Goal: Task Accomplishment & Management: Use online tool/utility

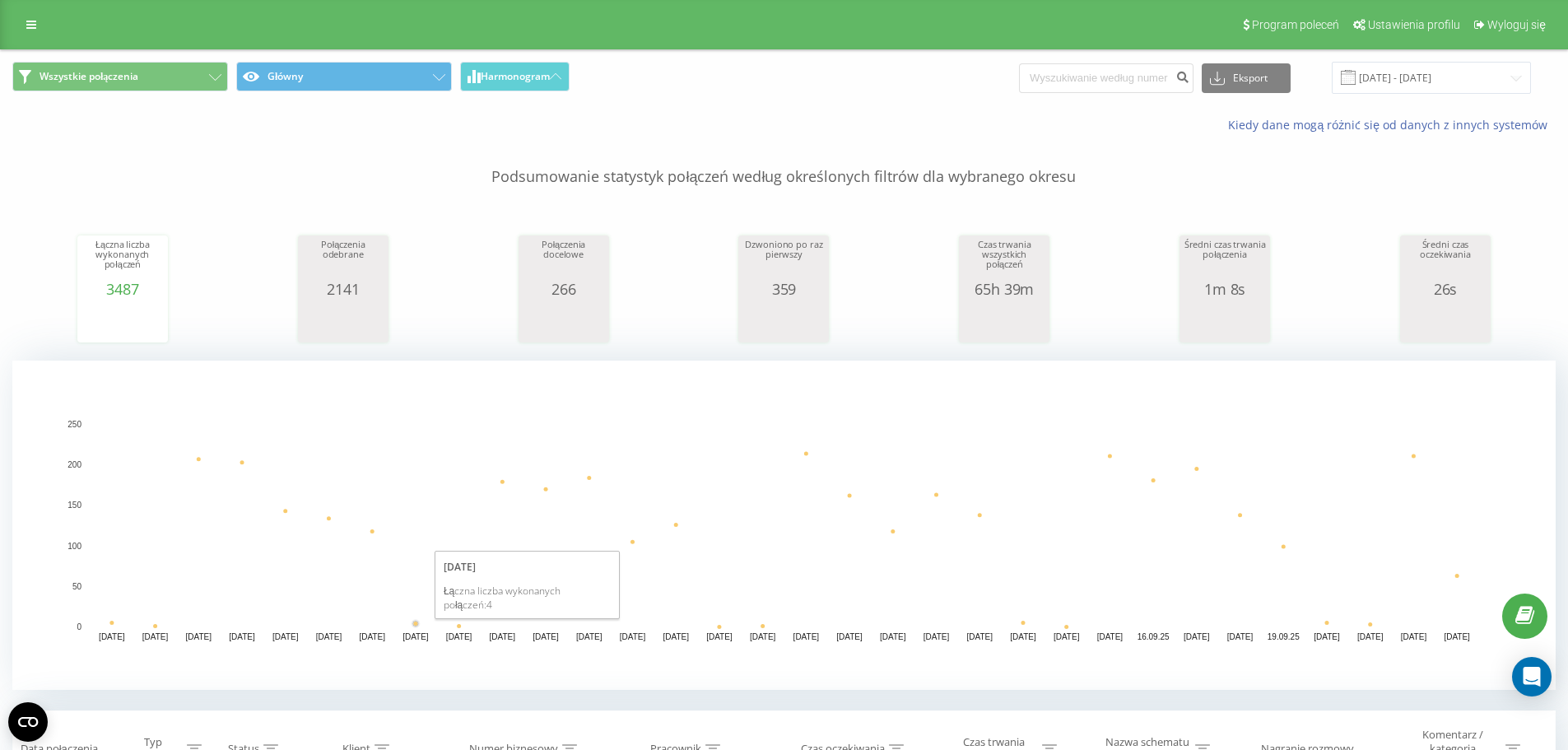
scroll to position [329, 0]
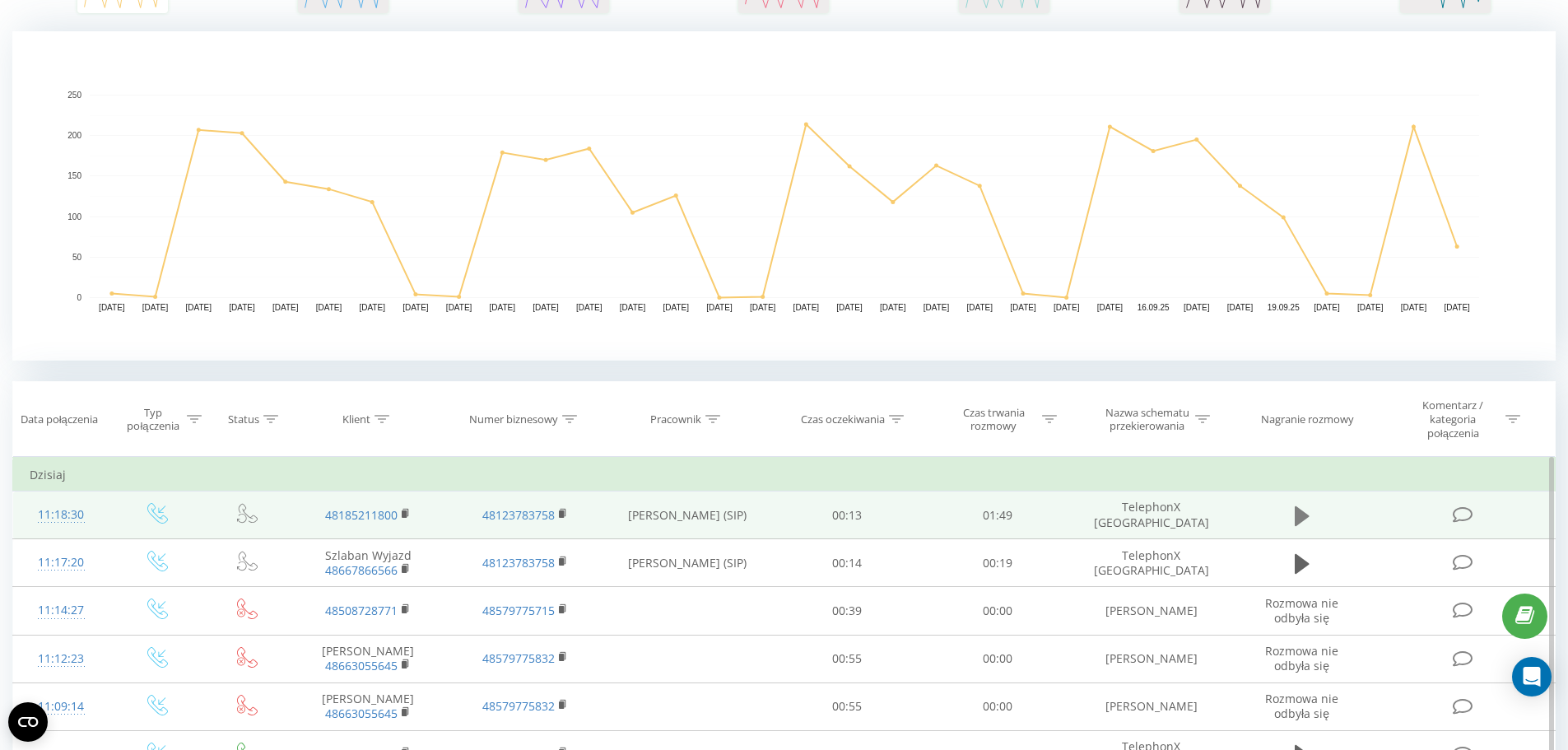
click at [1297, 511] on icon at bounding box center [1302, 515] width 15 height 19
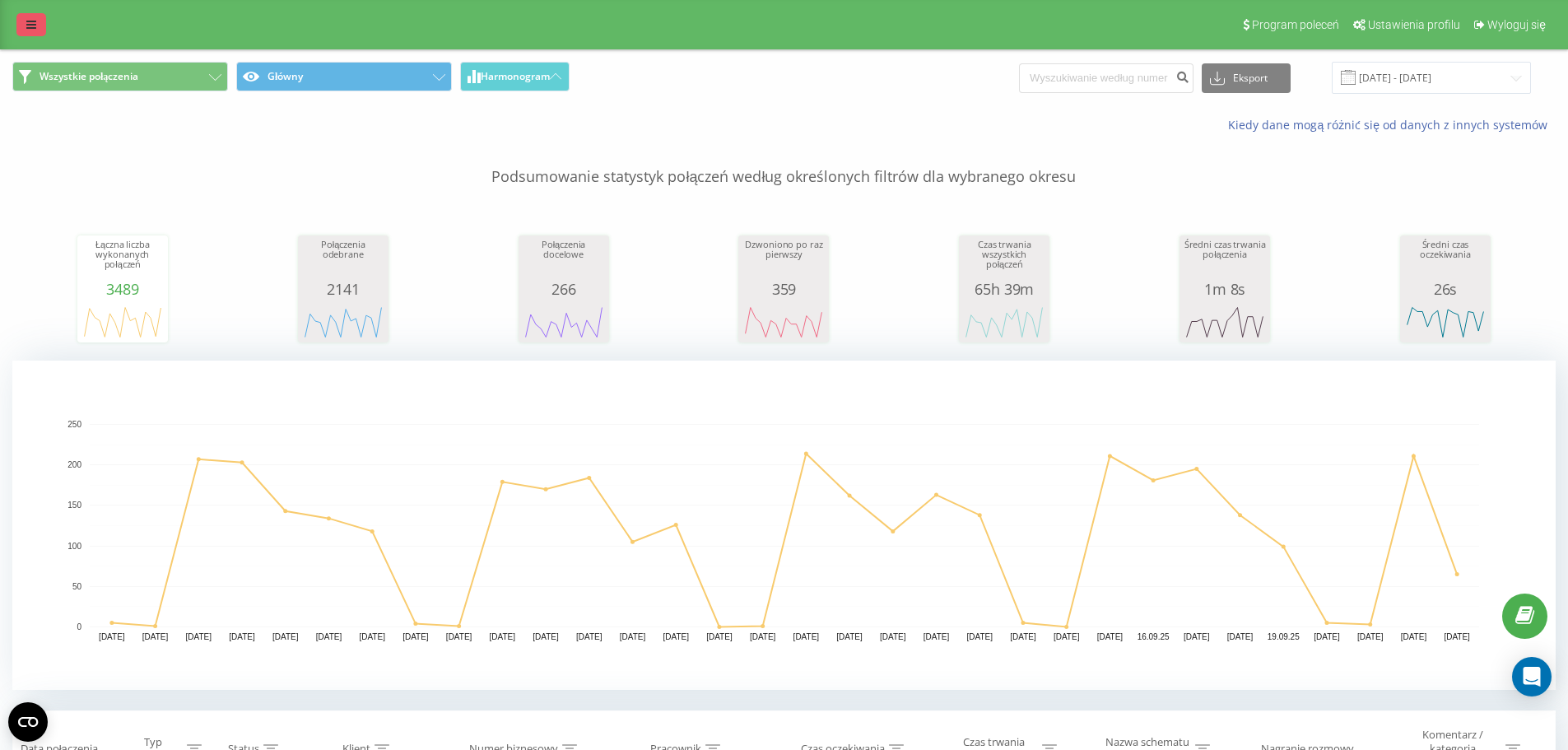
click at [40, 31] on link at bounding box center [32, 25] width 30 height 23
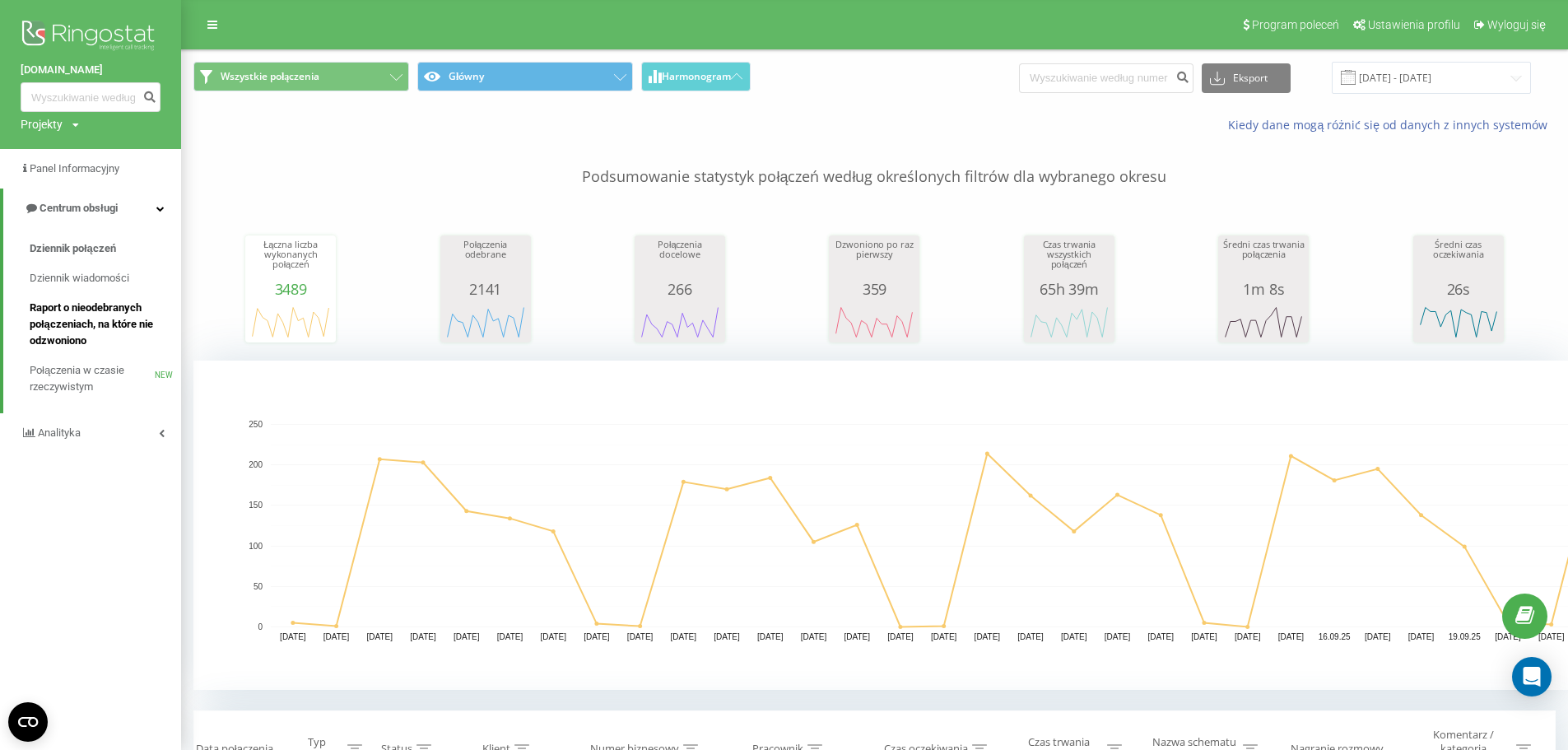
click at [110, 325] on span "Raport o nieodebranych połączeniach, na które nie odzwoniono" at bounding box center [101, 324] width 143 height 49
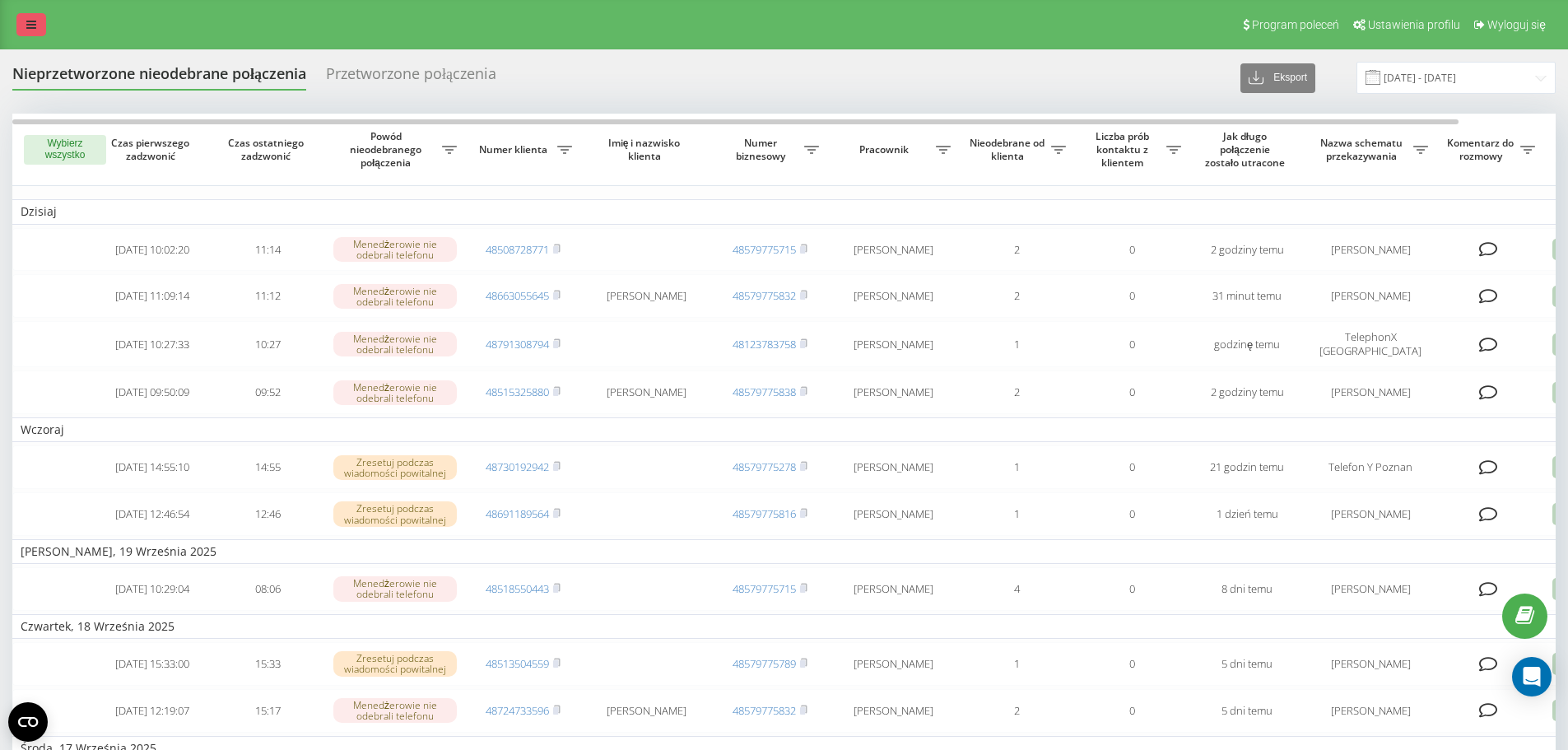
click at [38, 28] on link at bounding box center [32, 25] width 30 height 23
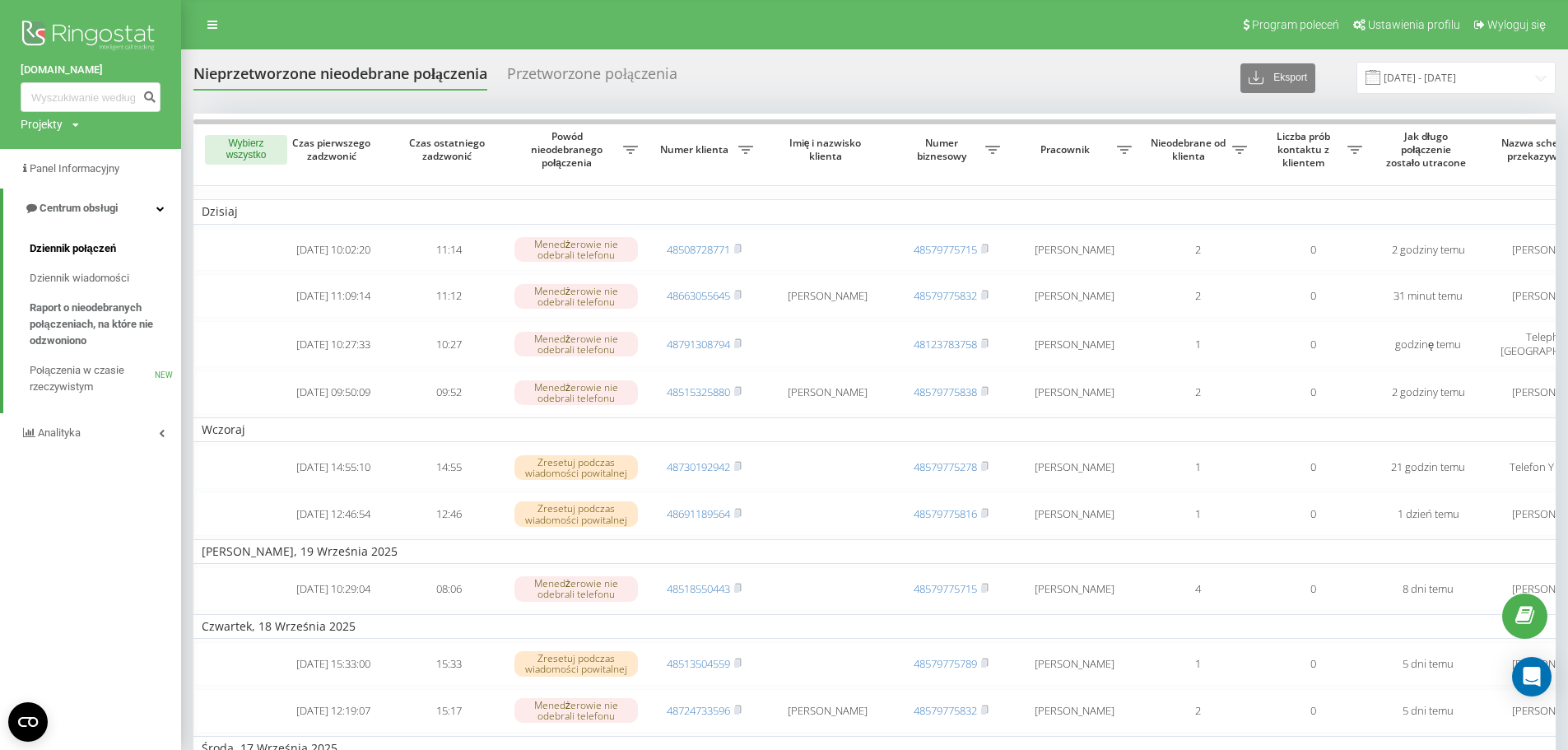
click at [73, 238] on link "Dziennik połączeń" at bounding box center [106, 249] width 151 height 30
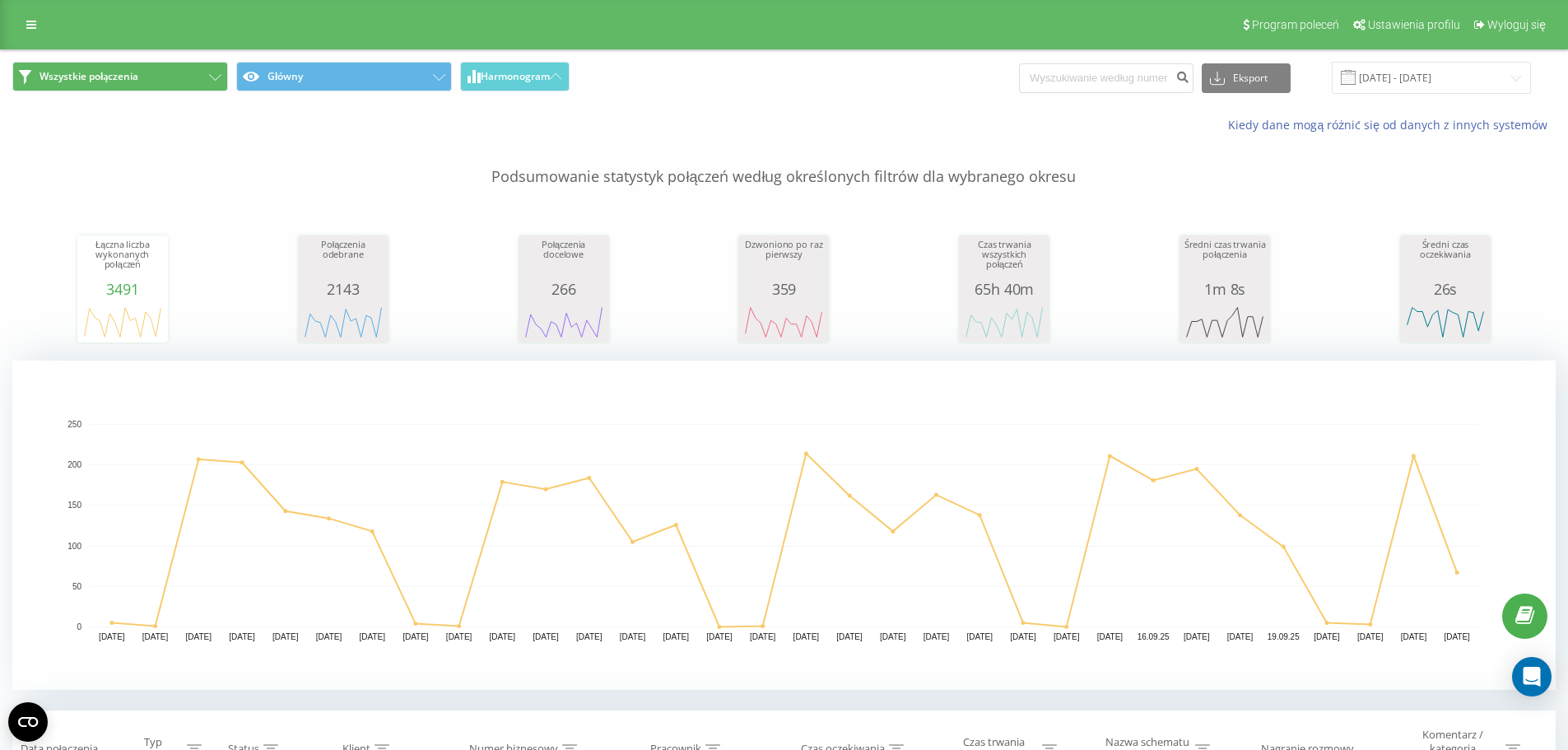
drag, startPoint x: 45, startPoint y: 28, endPoint x: 74, endPoint y: 85, distance: 64.0
click at [45, 28] on link at bounding box center [32, 25] width 30 height 23
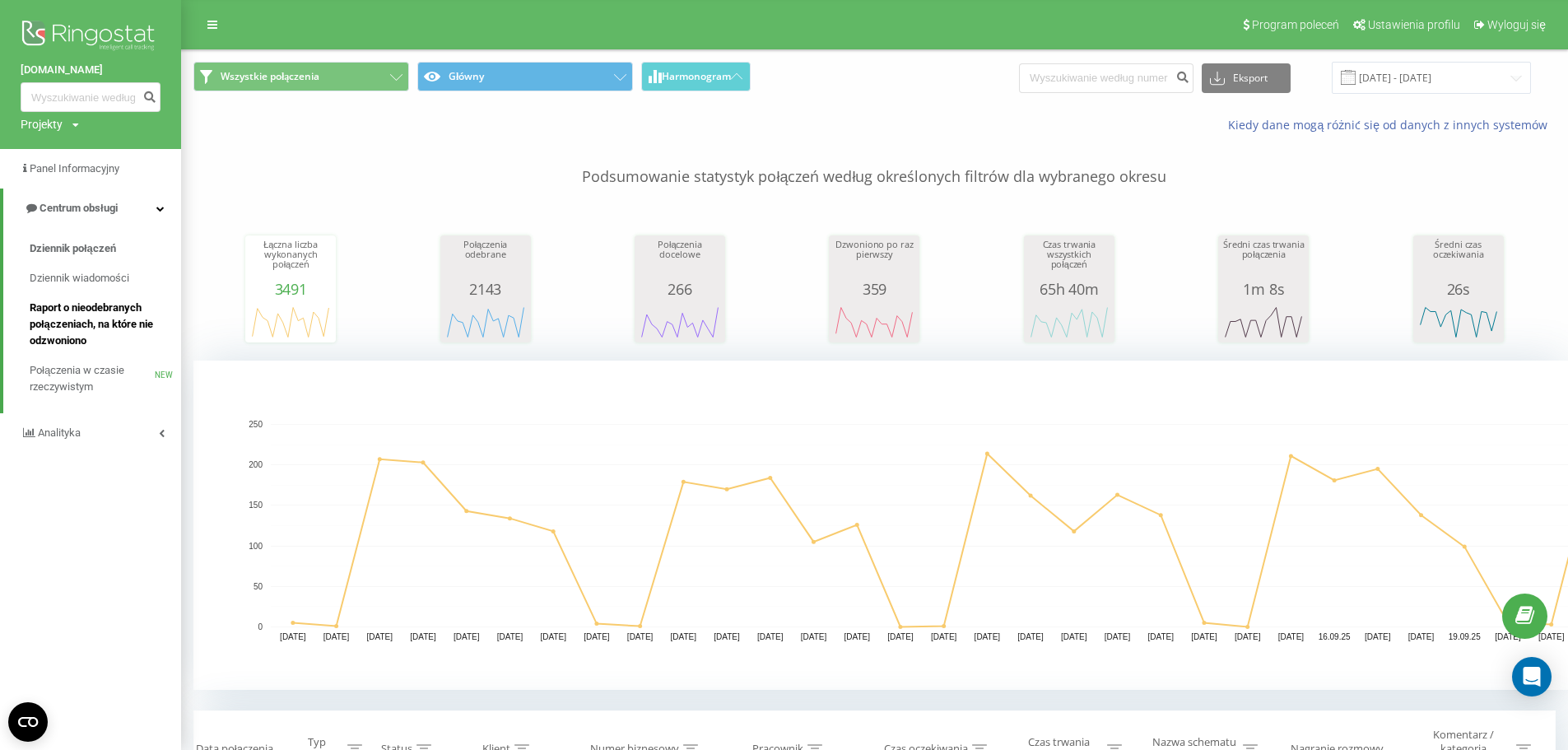
click at [110, 316] on span "Raport o nieodebranych połączeniach, na które nie odzwoniono" at bounding box center [101, 324] width 143 height 49
